Goal: Information Seeking & Learning: Learn about a topic

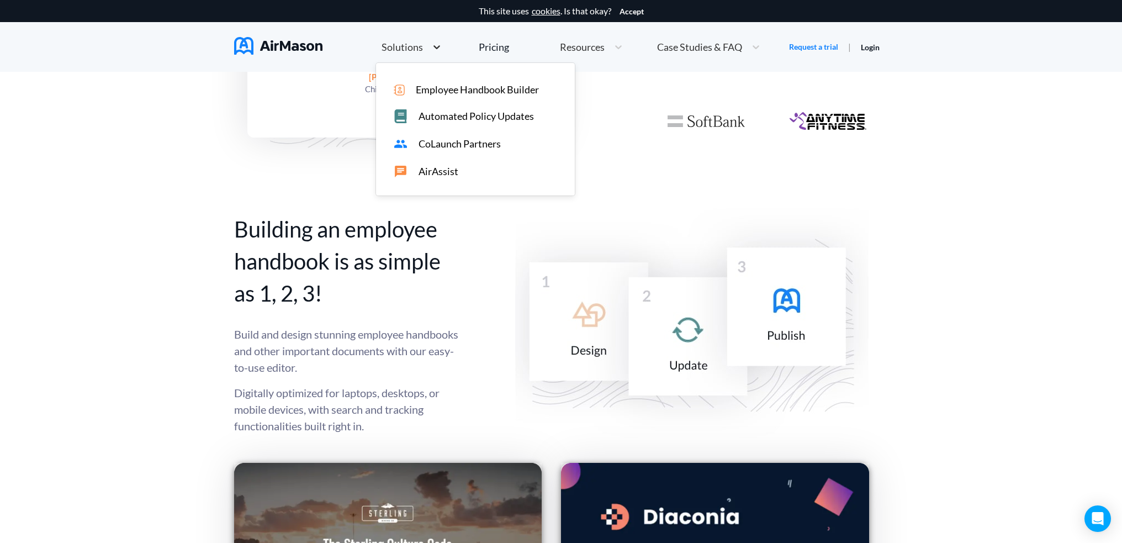
click at [433, 49] on icon at bounding box center [436, 46] width 11 height 11
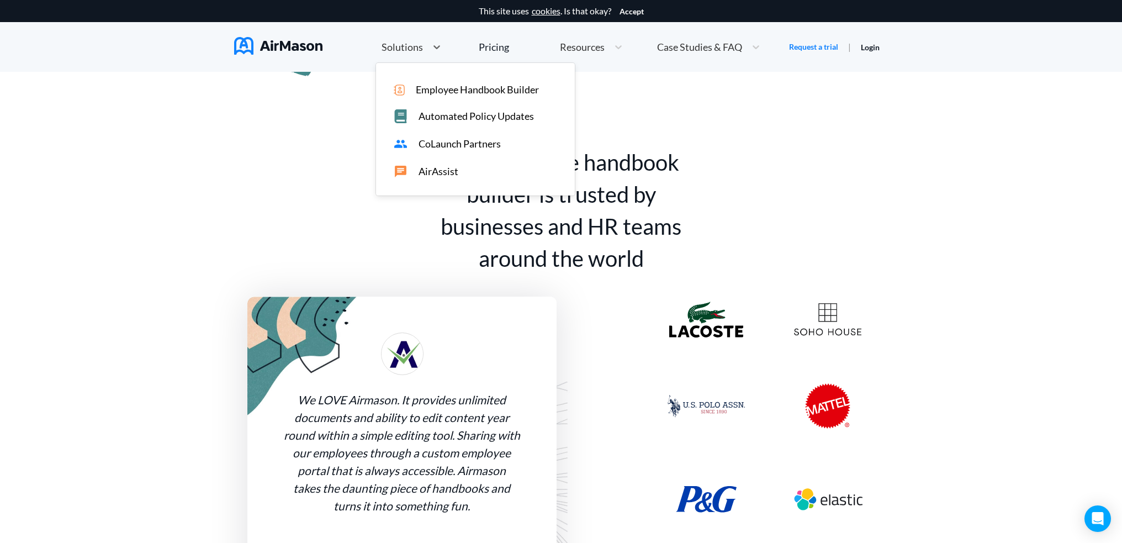
click at [431, 94] on span "Employee Handbook Builder" at bounding box center [477, 90] width 123 height 12
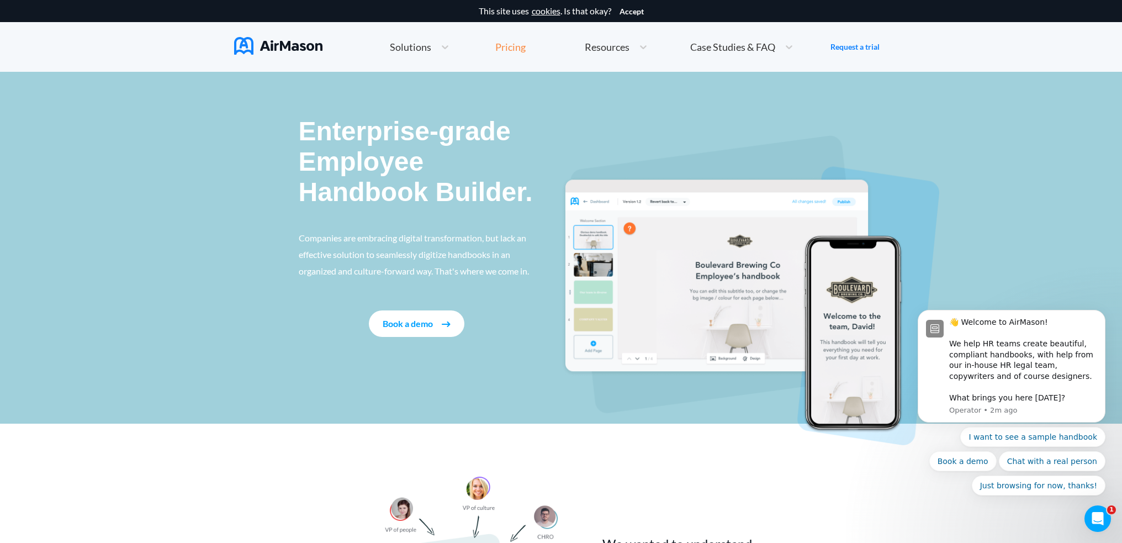
click at [519, 52] on div "Pricing" at bounding box center [510, 47] width 30 height 10
